Goal: Task Accomplishment & Management: Manage account settings

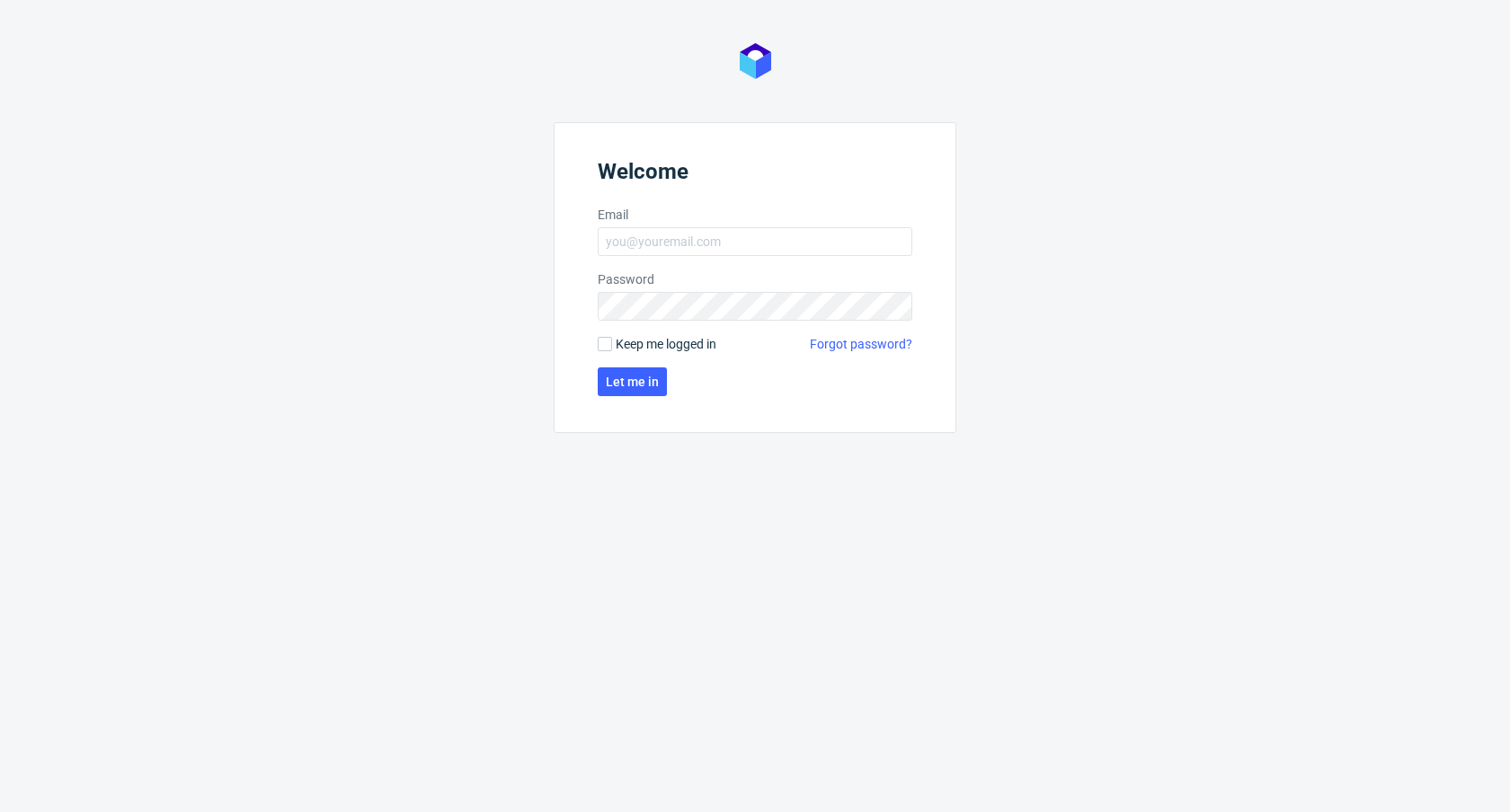
click at [681, 258] on form "Welcome Email Password Keep me logged in Forgot password? Let me in" at bounding box center [755, 278] width 403 height 310
click at [680, 252] on input "Email" at bounding box center [755, 241] width 315 height 29
type input "[PERSON_NAME][EMAIL_ADDRESS][DOMAIN_NAME]"
click at [644, 380] on span "Let me in" at bounding box center [632, 382] width 53 height 13
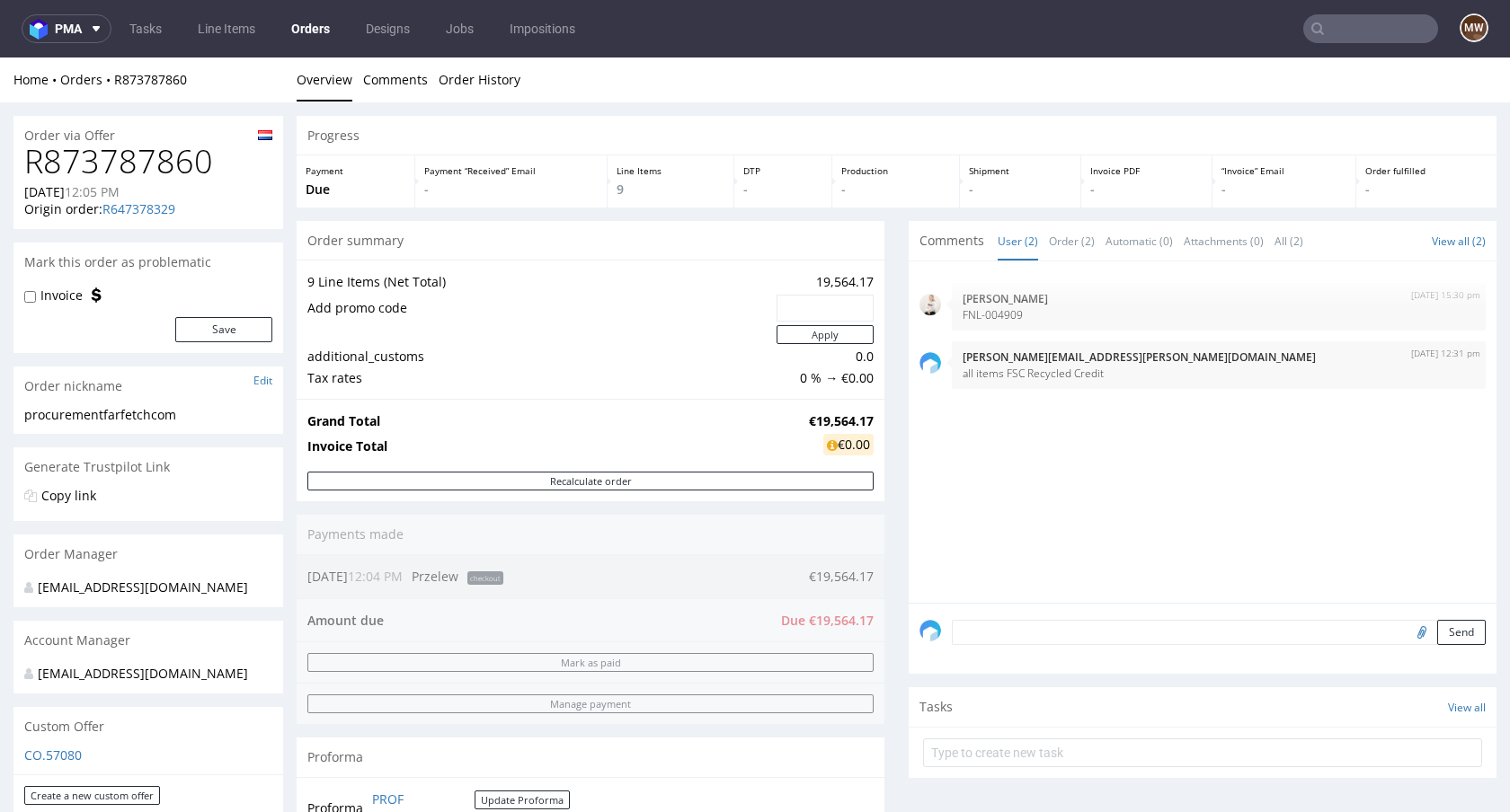
click at [1144, 506] on div "[DATE] 15:30 pm [PERSON_NAME] FNL-004909 [DATE] 12:31 pm [PERSON_NAME][EMAIL_AD…" at bounding box center [1208, 438] width 577 height 330
